Goal: Task Accomplishment & Management: Use online tool/utility

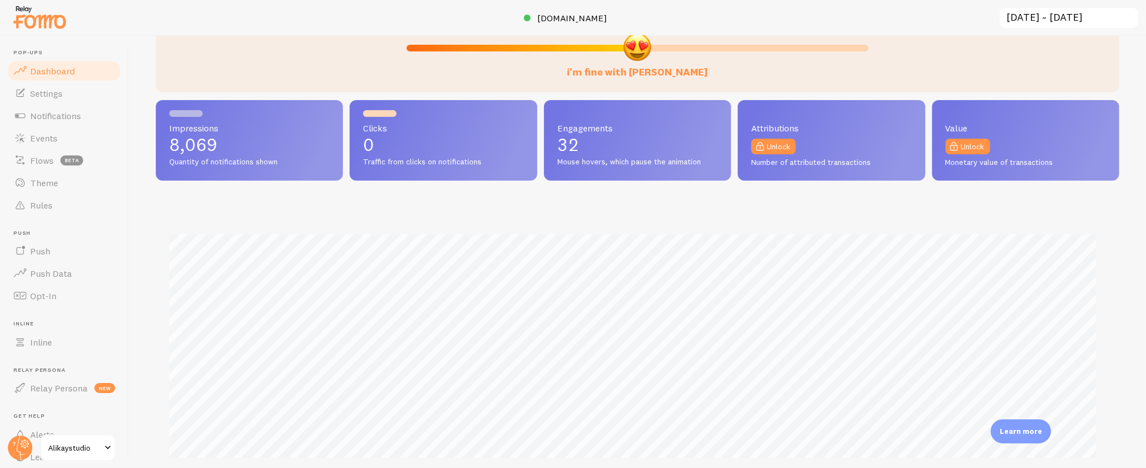
scroll to position [104, 0]
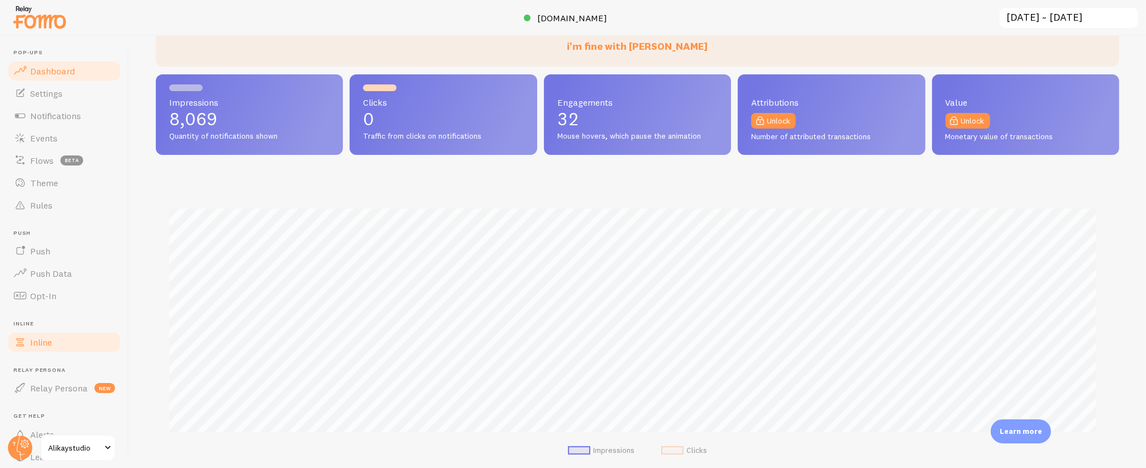
click at [44, 342] on span "Inline" at bounding box center [41, 341] width 22 height 11
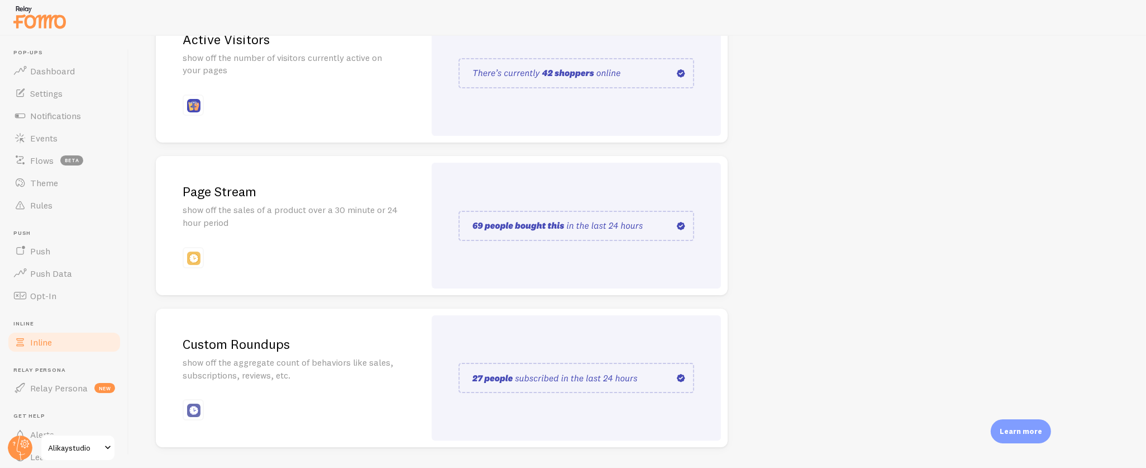
scroll to position [207, 0]
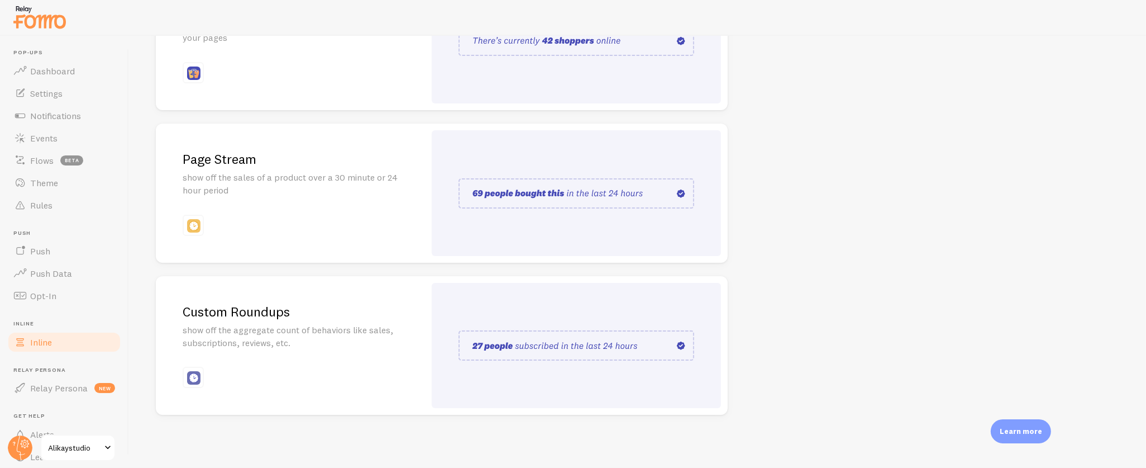
click at [252, 327] on p "show off the aggregate count of behaviors like sales, subscriptions, reviews, e…" at bounding box center [291, 337] width 216 height 26
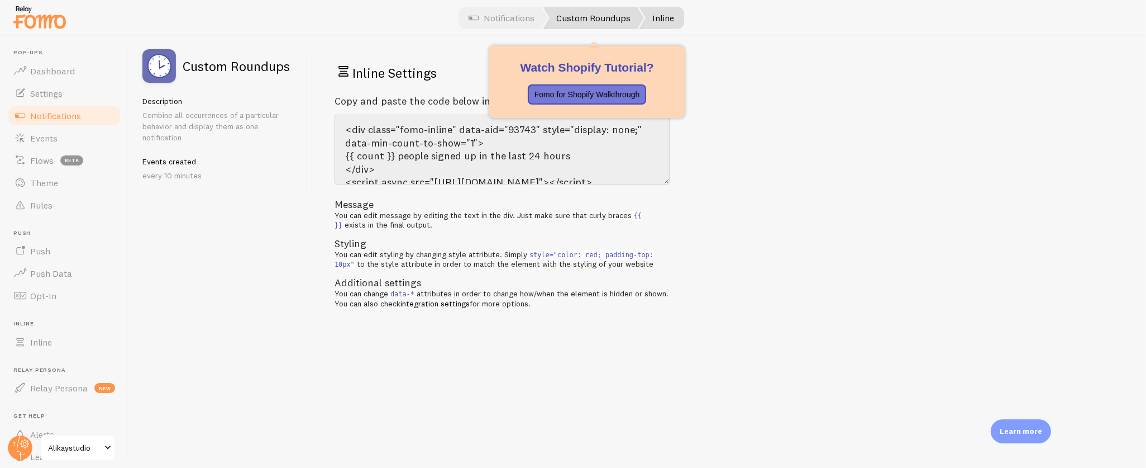
click at [592, 9] on link "Custom Roundups" at bounding box center [593, 18] width 101 height 22
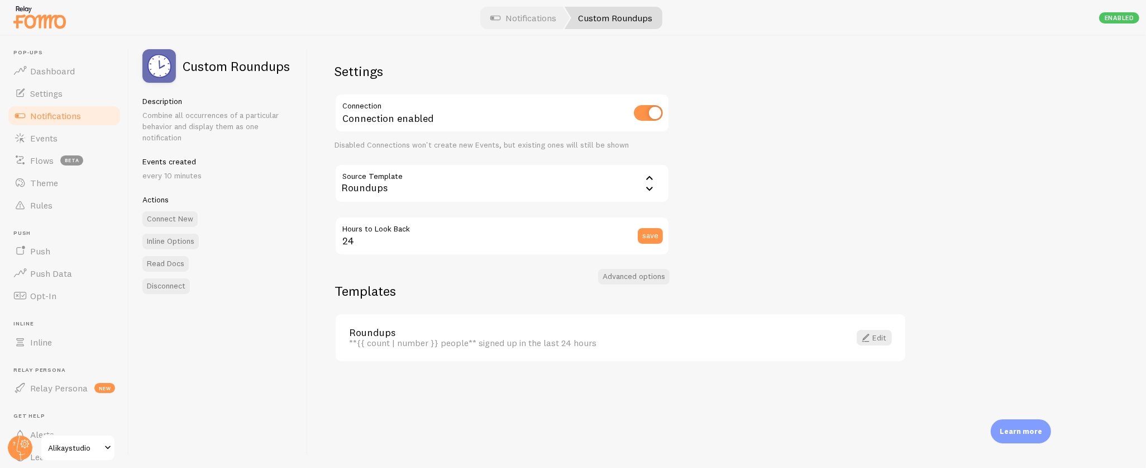
click at [447, 180] on div "Roundups" at bounding box center [502, 183] width 335 height 39
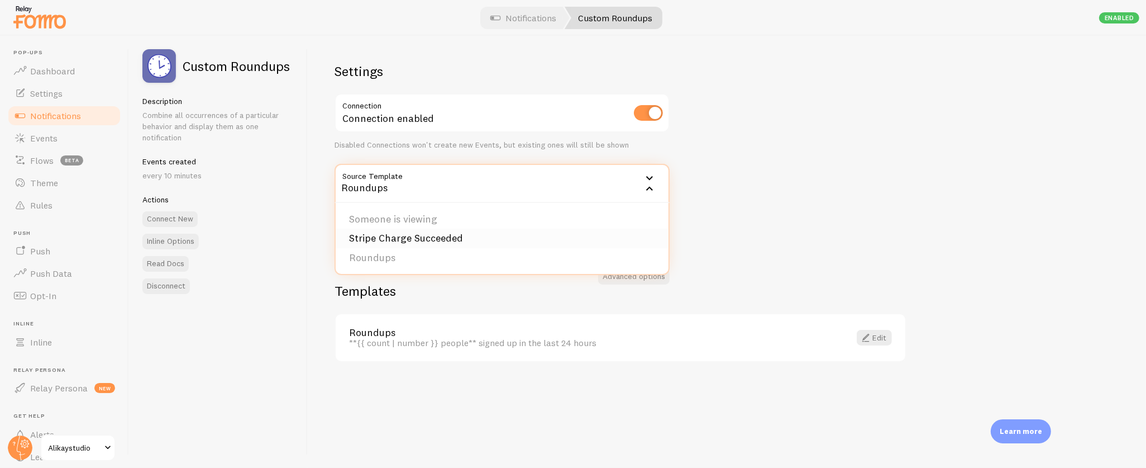
click at [450, 236] on li "Stripe Charge Succeeded" at bounding box center [502, 239] width 333 height 20
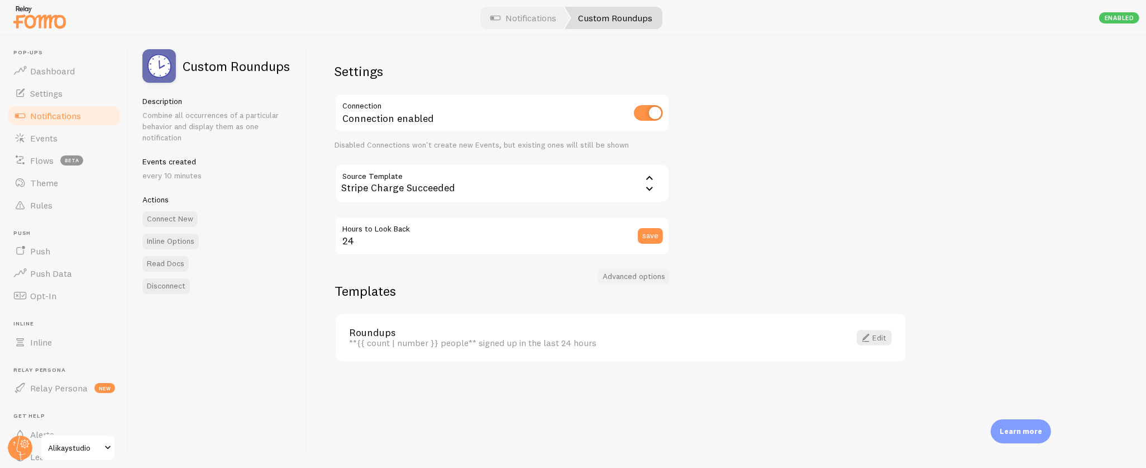
click at [658, 275] on button "Advanced options" at bounding box center [634, 277] width 72 height 16
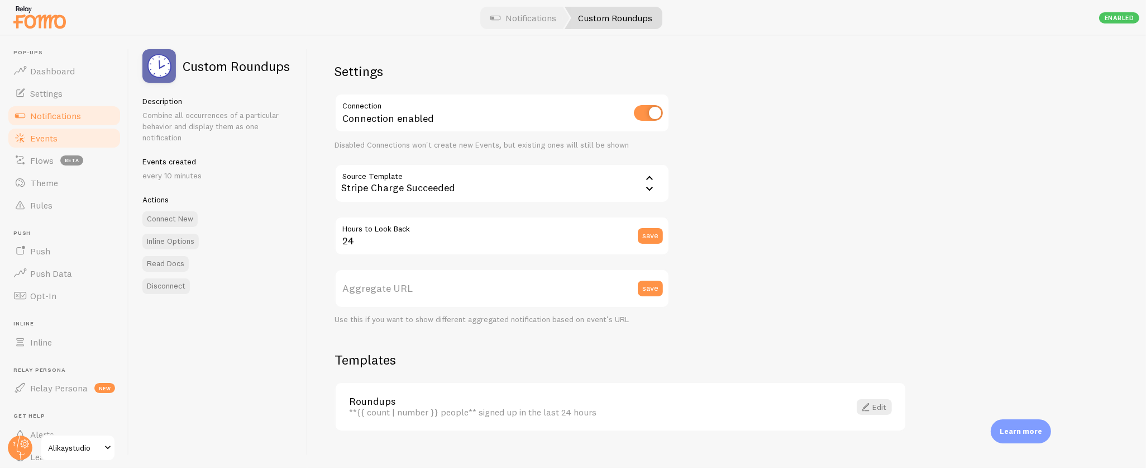
click at [39, 136] on span "Events" at bounding box center [43, 137] width 27 height 11
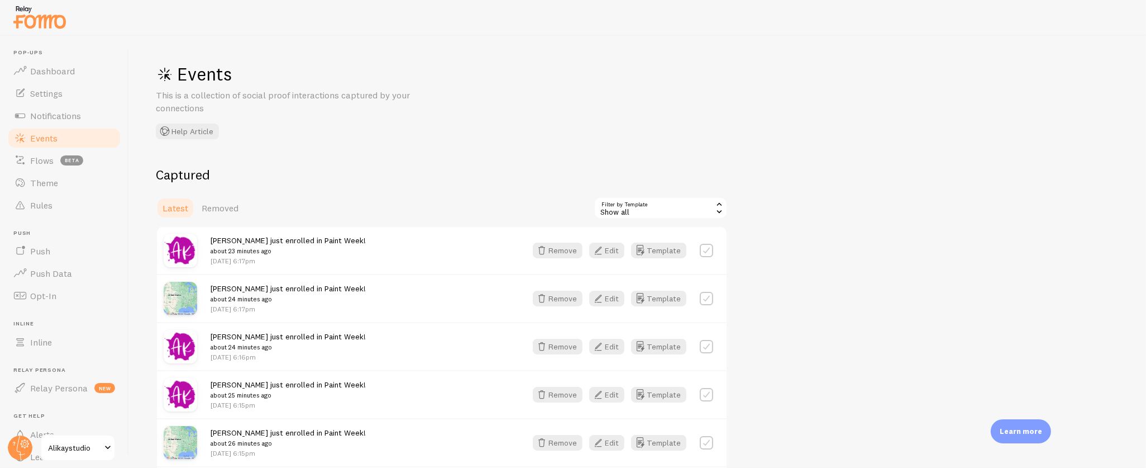
click at [608, 210] on div "Show all" at bounding box center [661, 208] width 134 height 22
click at [653, 269] on li "Stripe Charge Succeeded" at bounding box center [661, 271] width 132 height 17
click at [53, 341] on link "Inline" at bounding box center [64, 342] width 115 height 22
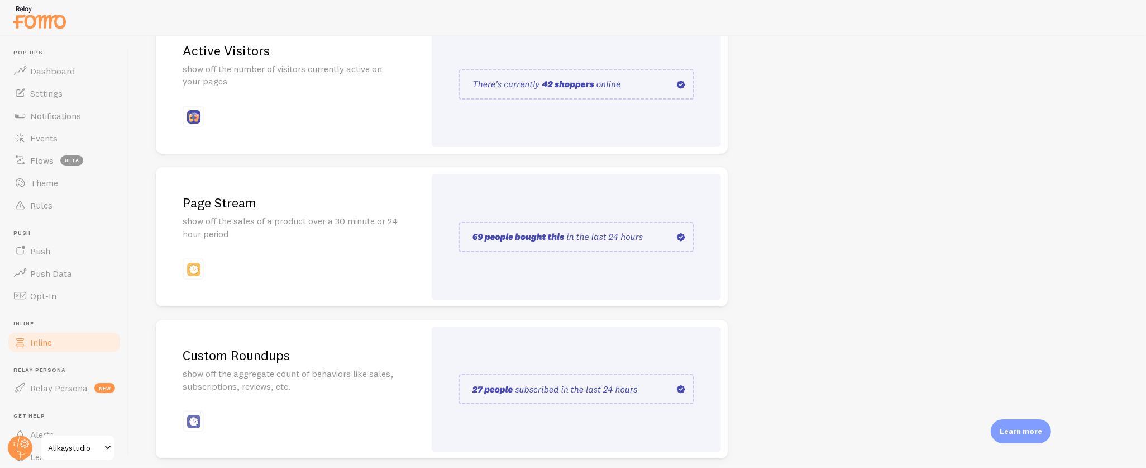
scroll to position [207, 0]
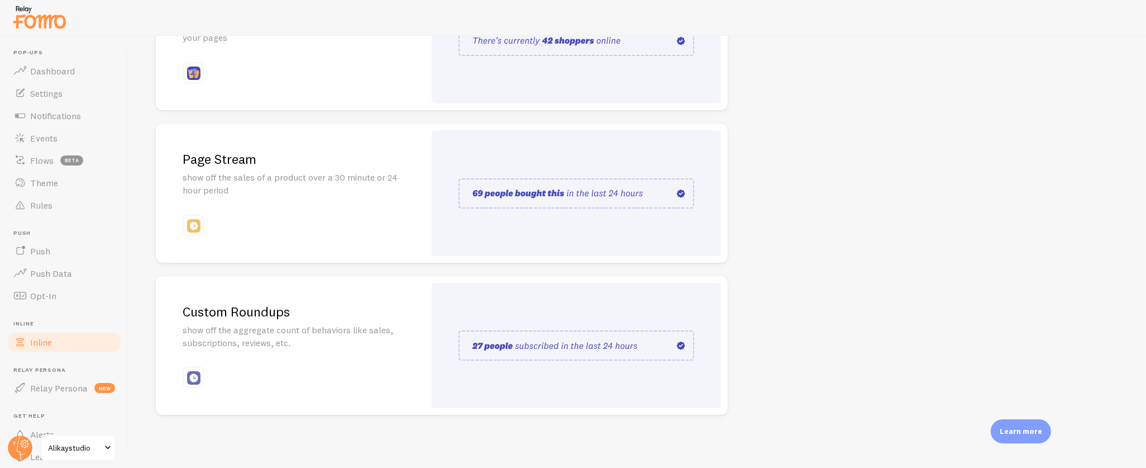
click at [226, 312] on h2 "Custom Roundups" at bounding box center [291, 311] width 216 height 17
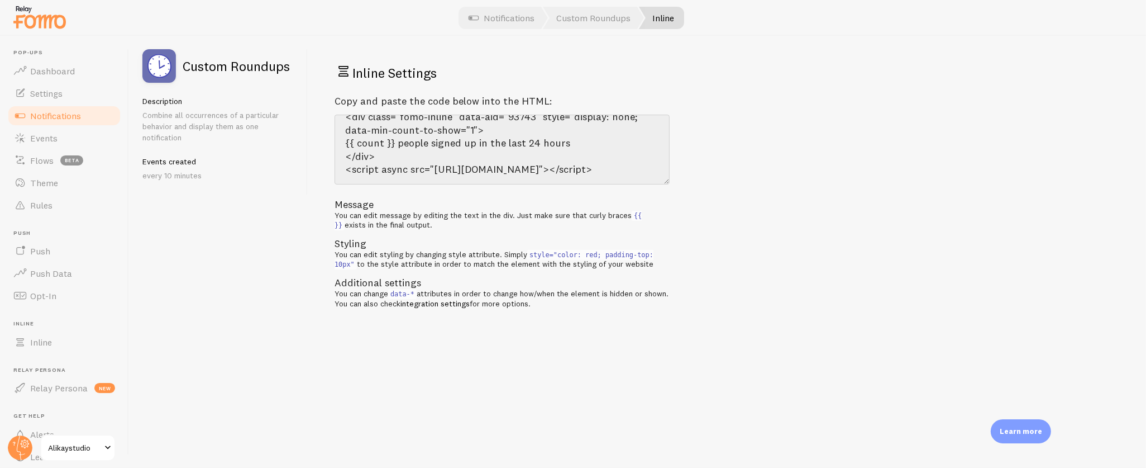
scroll to position [26, 0]
click at [40, 71] on span "Dashboard" at bounding box center [52, 70] width 45 height 11
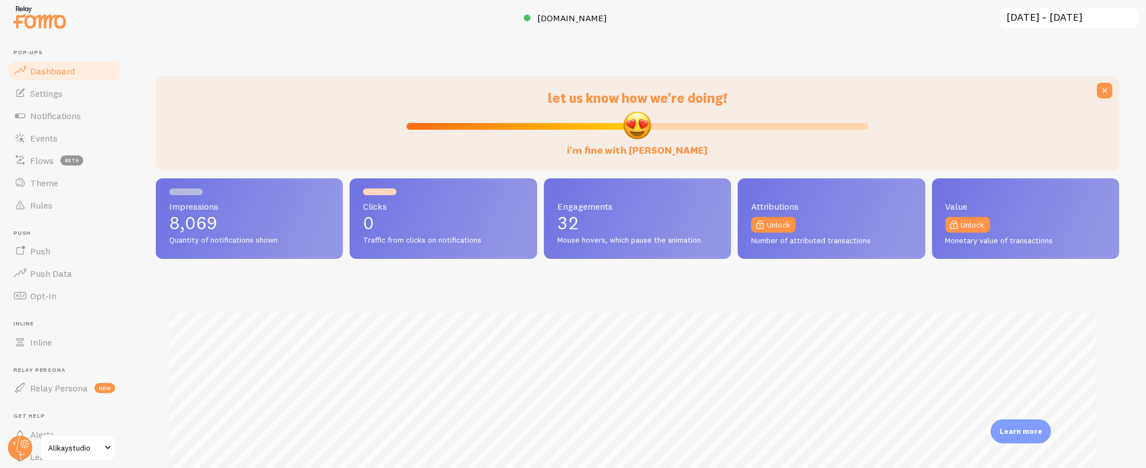
scroll to position [293, 954]
click at [569, 16] on span "[DOMAIN_NAME]" at bounding box center [572, 17] width 70 height 11
click at [58, 115] on span "Notifications" at bounding box center [55, 115] width 51 height 11
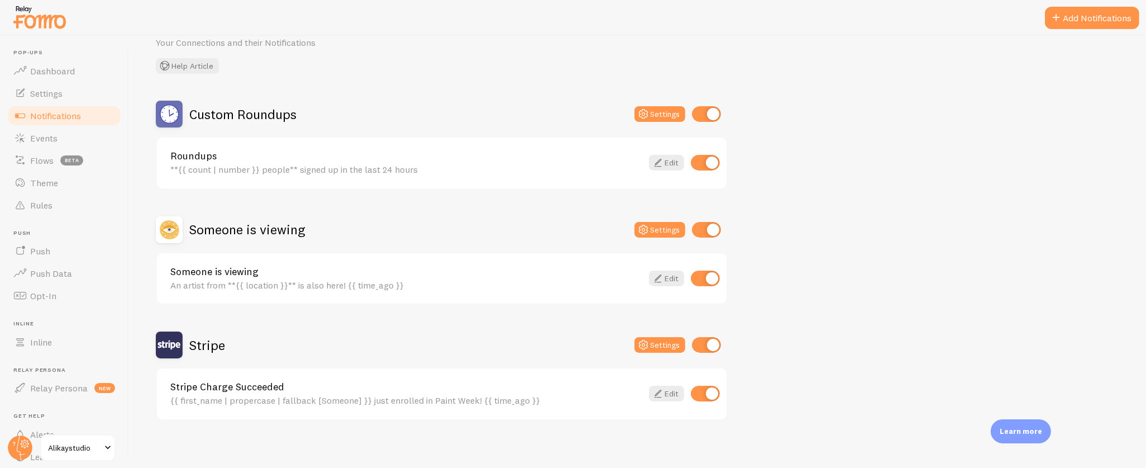
scroll to position [54, 0]
click at [247, 112] on h2 "Custom Roundups" at bounding box center [242, 112] width 107 height 17
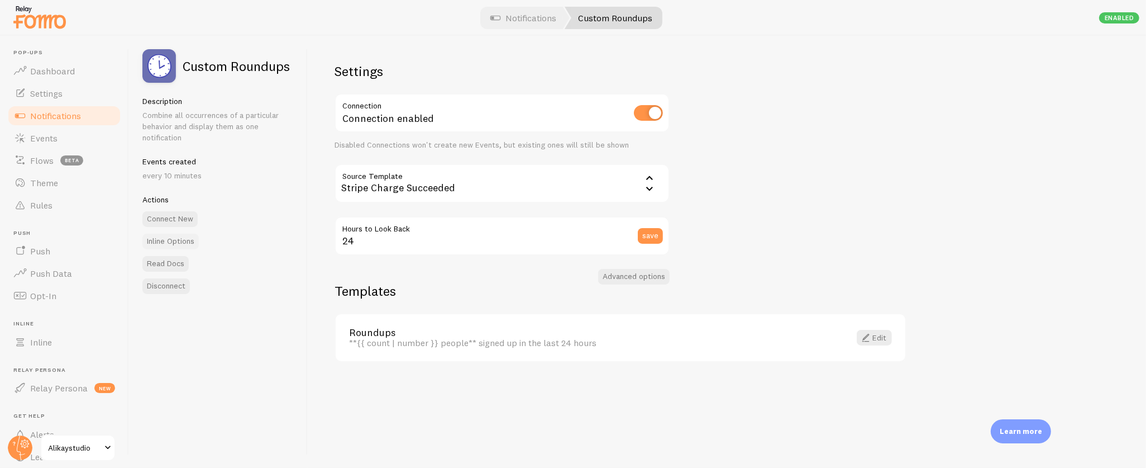
click at [185, 237] on link "Inline Options" at bounding box center [170, 242] width 56 height 16
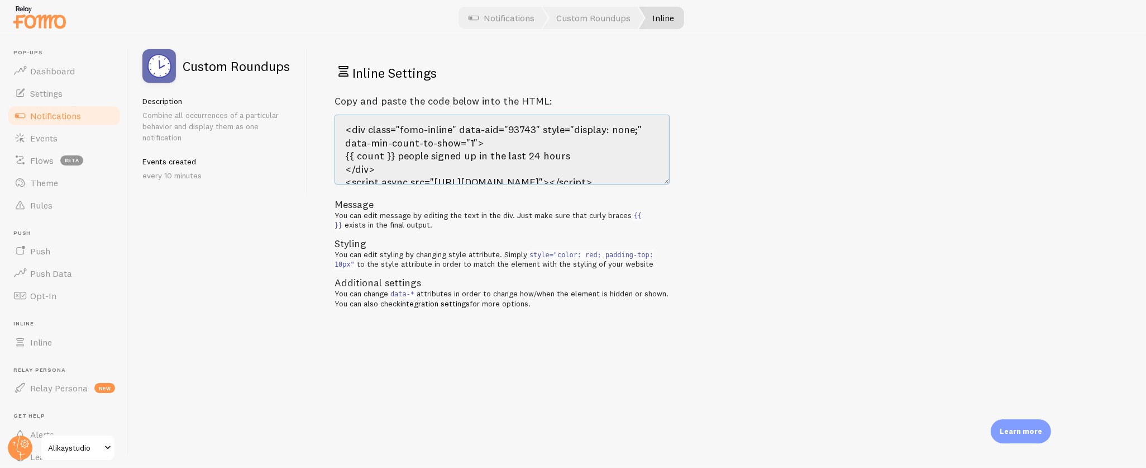
click at [549, 153] on textarea "<div class="fomo-inline" data-aid="93743" style="display: none;" data-min-count…" at bounding box center [502, 150] width 335 height 70
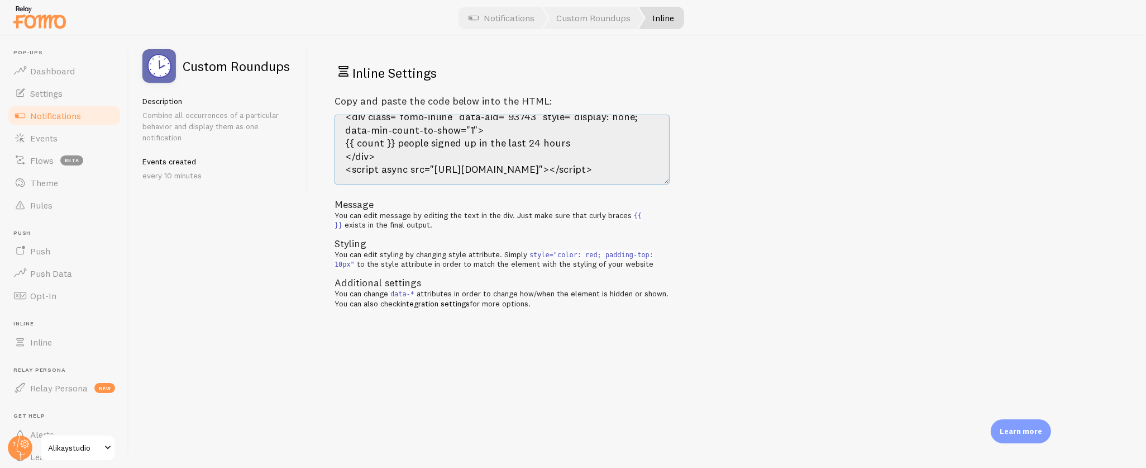
scroll to position [26, 0]
click at [51, 137] on span "Events" at bounding box center [43, 137] width 27 height 11
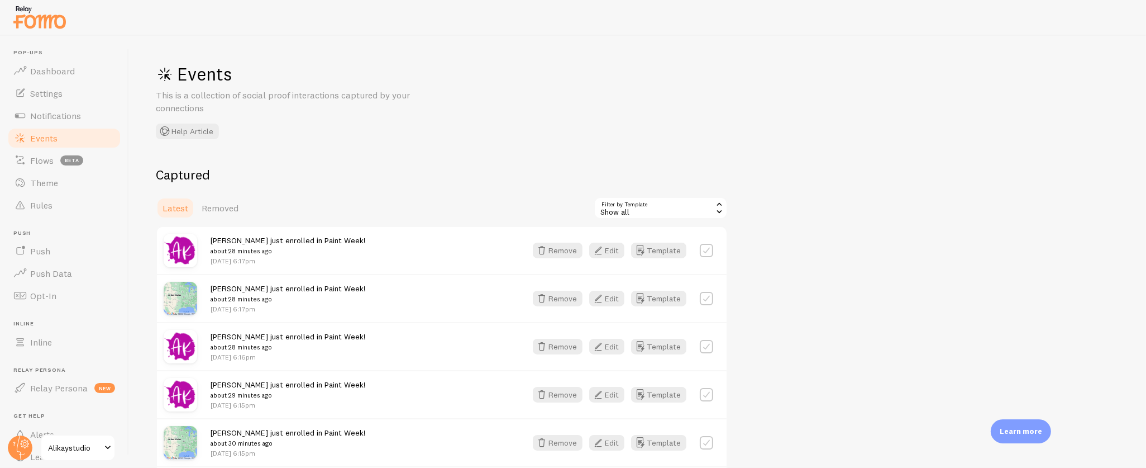
click at [629, 202] on div "Show all" at bounding box center [661, 208] width 134 height 22
click at [650, 282] on li "Roundups" at bounding box center [661, 287] width 132 height 17
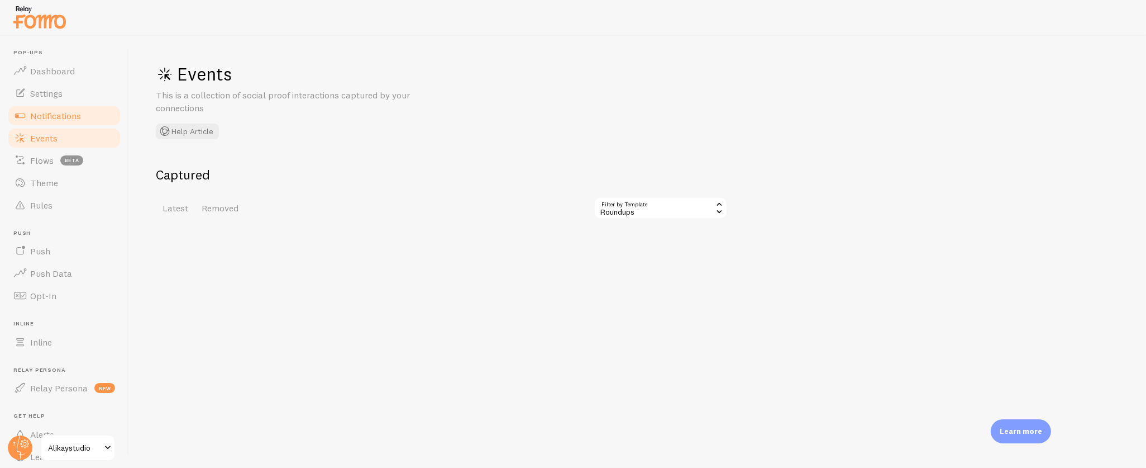
click at [73, 116] on span "Notifications" at bounding box center [55, 115] width 51 height 11
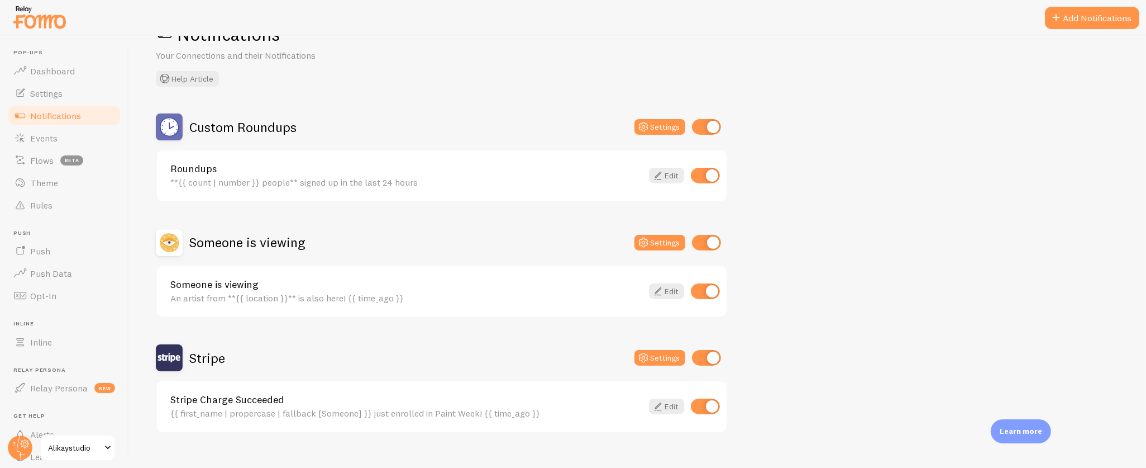
scroll to position [54, 0]
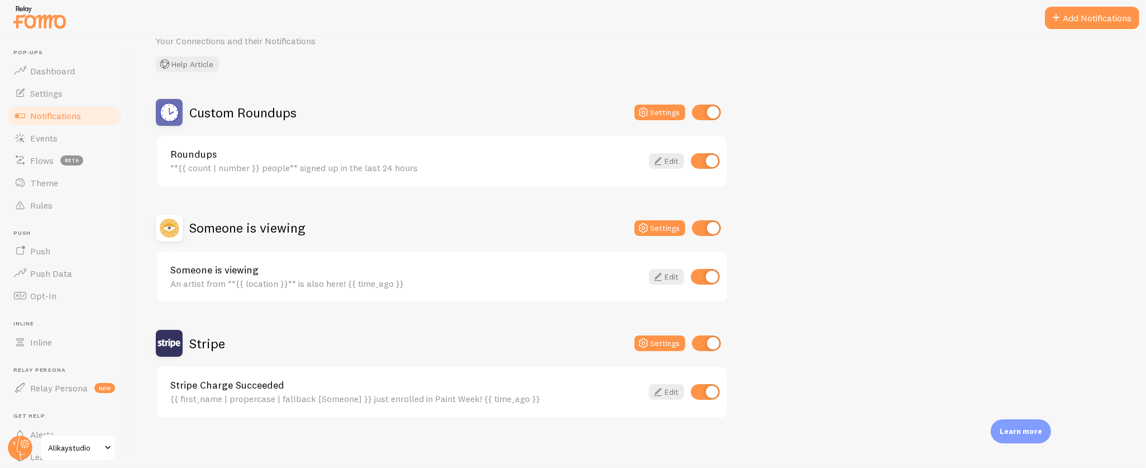
click at [367, 163] on div "**{{ count | number }} people** signed up in the last 24 hours" at bounding box center [406, 168] width 472 height 10
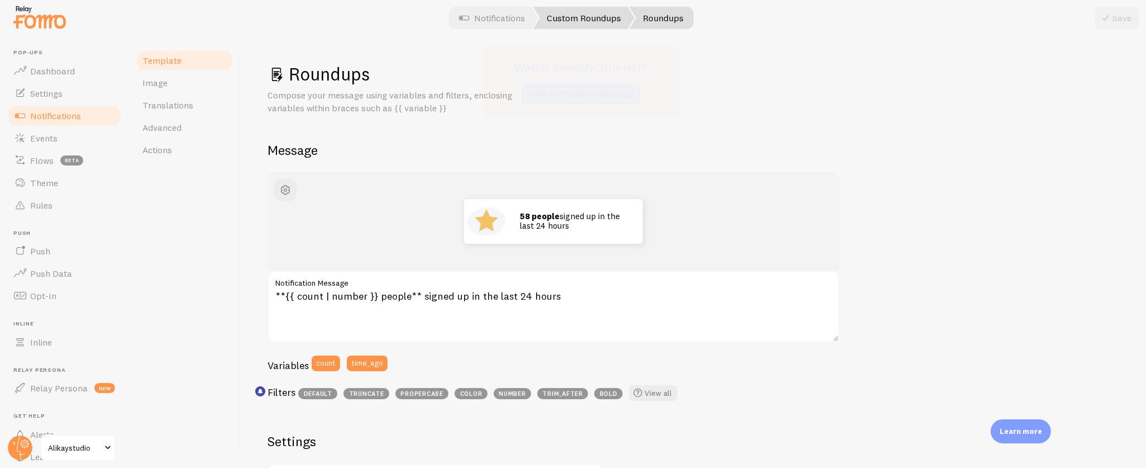
click at [555, 20] on link "Custom Roundups" at bounding box center [584, 18] width 101 height 22
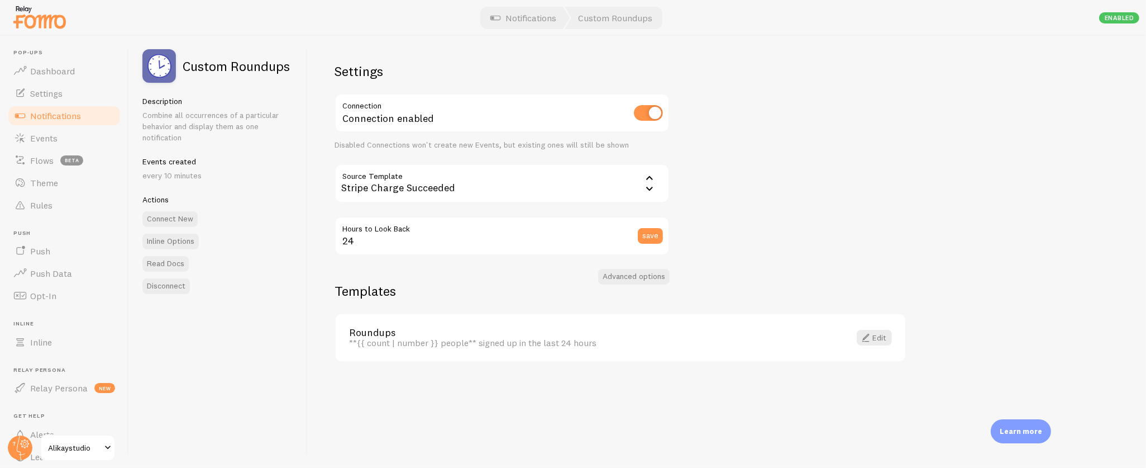
click at [527, 182] on div "Stripe Charge Succeeded" at bounding box center [502, 183] width 335 height 39
click at [853, 185] on div "Settings Connection Connection enabled Disabled Connections won't create new Ev…" at bounding box center [727, 252] width 839 height 432
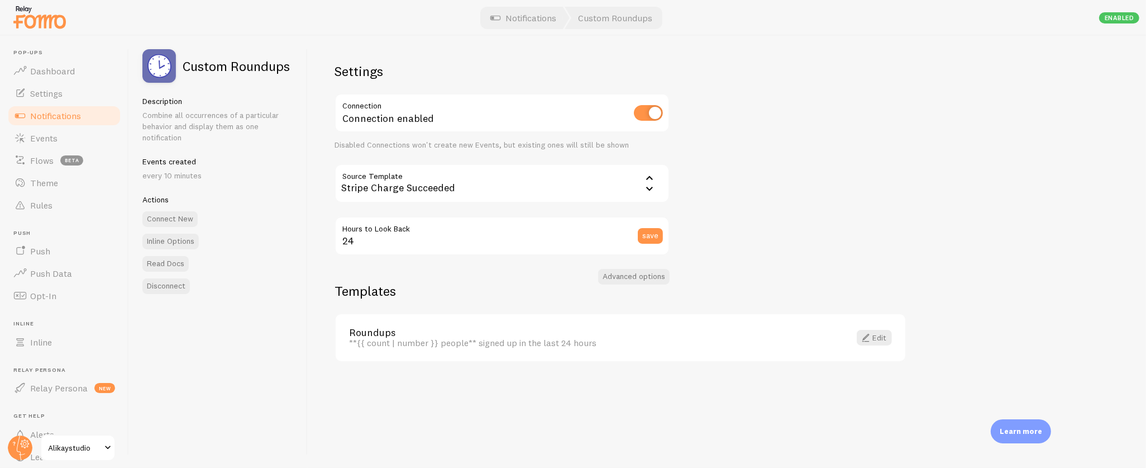
click at [366, 182] on div "Stripe Charge Succeeded" at bounding box center [502, 183] width 335 height 39
click at [641, 270] on button "Advanced options" at bounding box center [634, 277] width 72 height 16
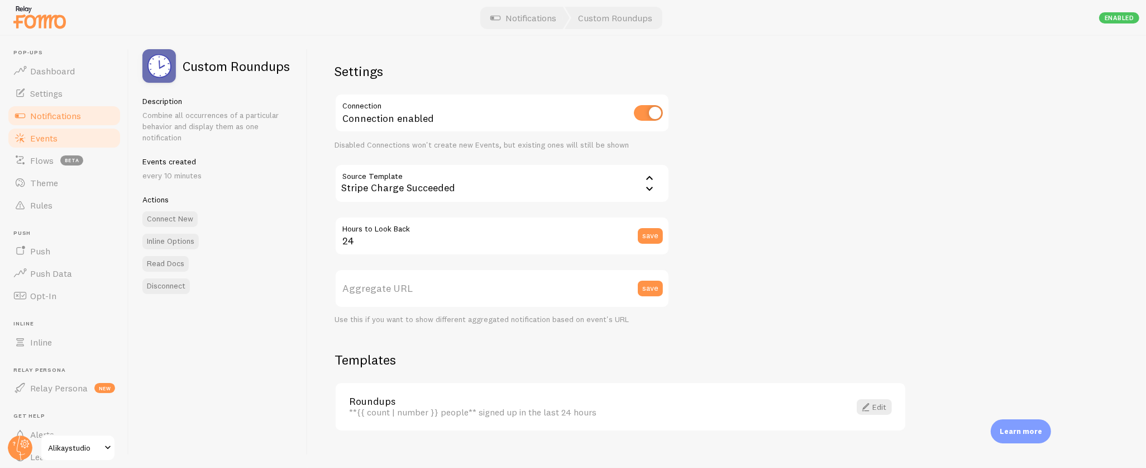
click at [65, 136] on link "Events" at bounding box center [64, 138] width 115 height 22
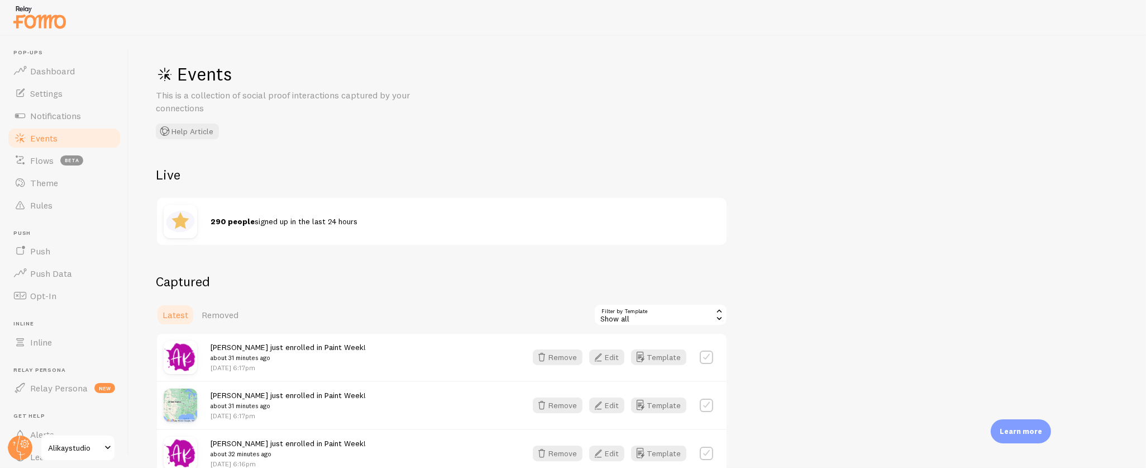
click at [264, 232] on div "290 people signed up in the last 24 hours" at bounding box center [442, 221] width 570 height 47
